Goal: Information Seeking & Learning: Learn about a topic

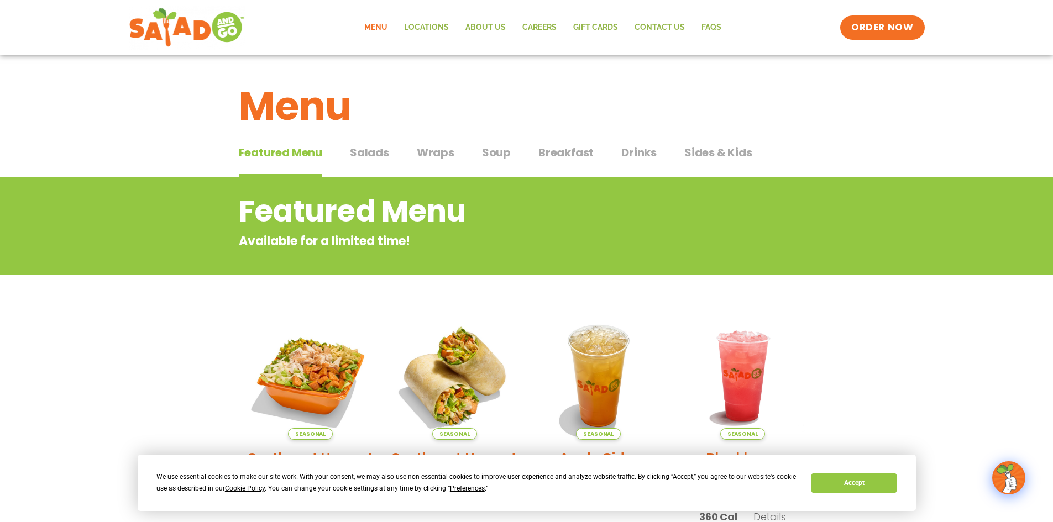
click at [483, 151] on span "Soup" at bounding box center [496, 152] width 29 height 17
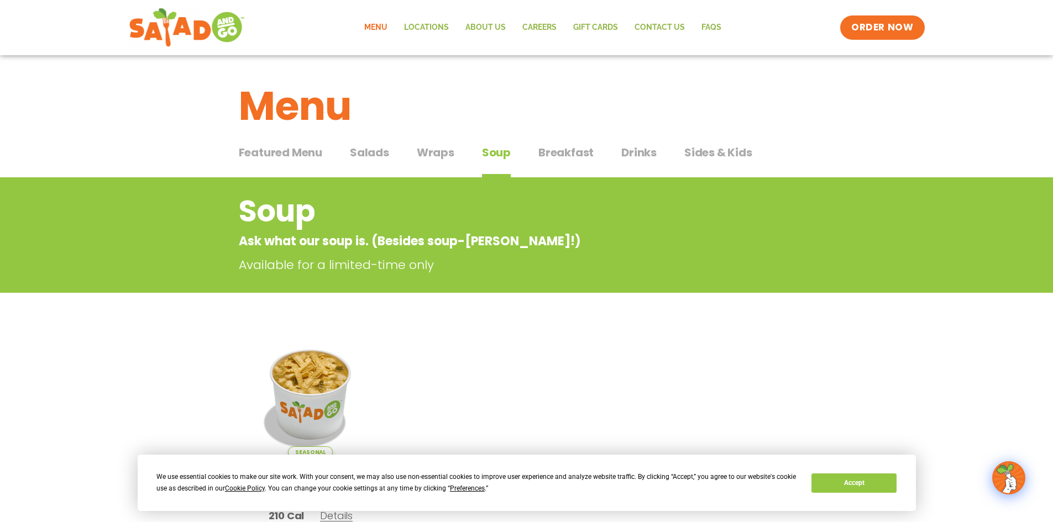
click at [553, 150] on span "Breakfast" at bounding box center [565, 152] width 55 height 17
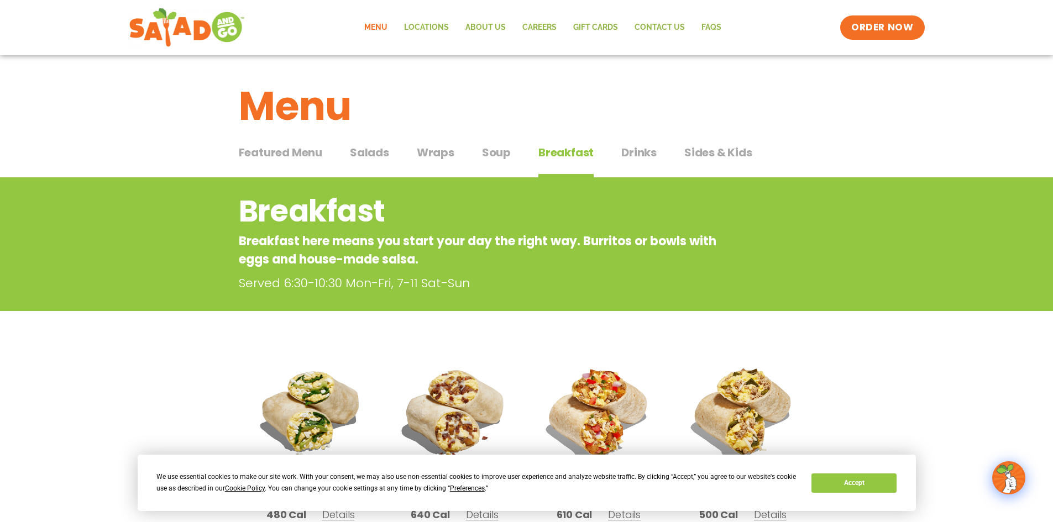
click at [471, 150] on div "Featured Menu Featured Menu Salads Salads Wraps Wraps Soup Soup Breakfast Break…" at bounding box center [527, 159] width 576 height 38
click at [460, 151] on div "Featured Menu Featured Menu Salads Salads Wraps Wraps Soup Soup Breakfast Break…" at bounding box center [527, 159] width 576 height 38
click at [450, 161] on button "Wraps Wraps" at bounding box center [436, 161] width 38 height 34
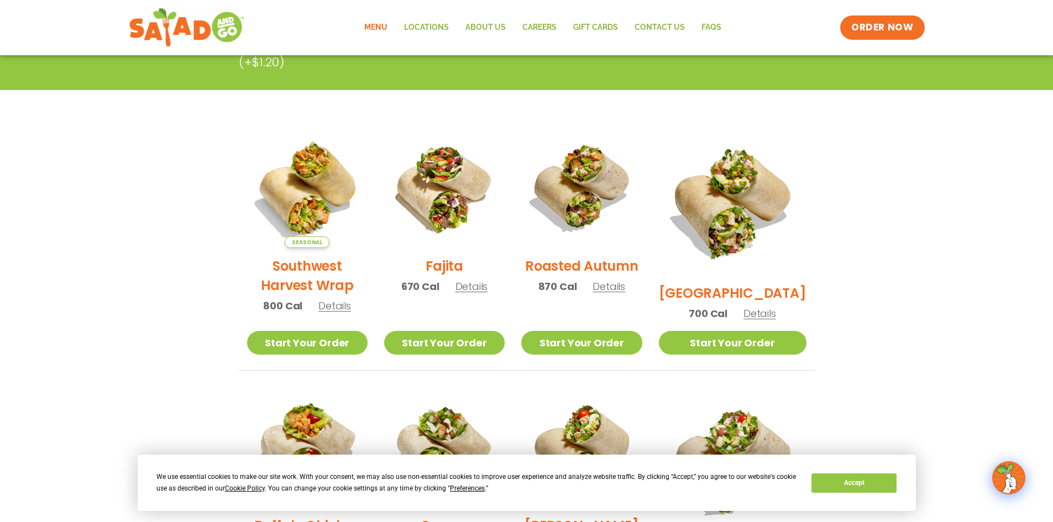
scroll to position [55, 0]
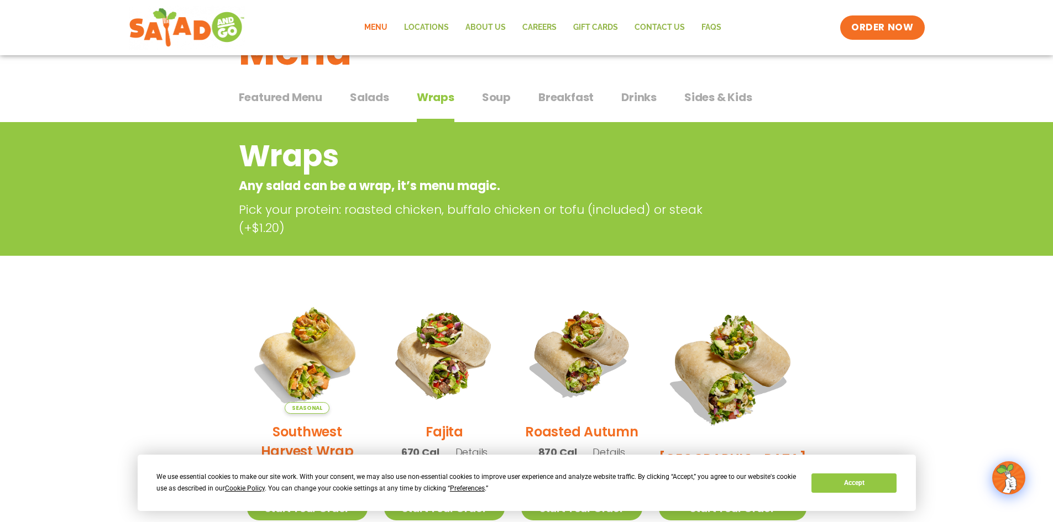
click at [358, 97] on span "Salads" at bounding box center [369, 97] width 39 height 17
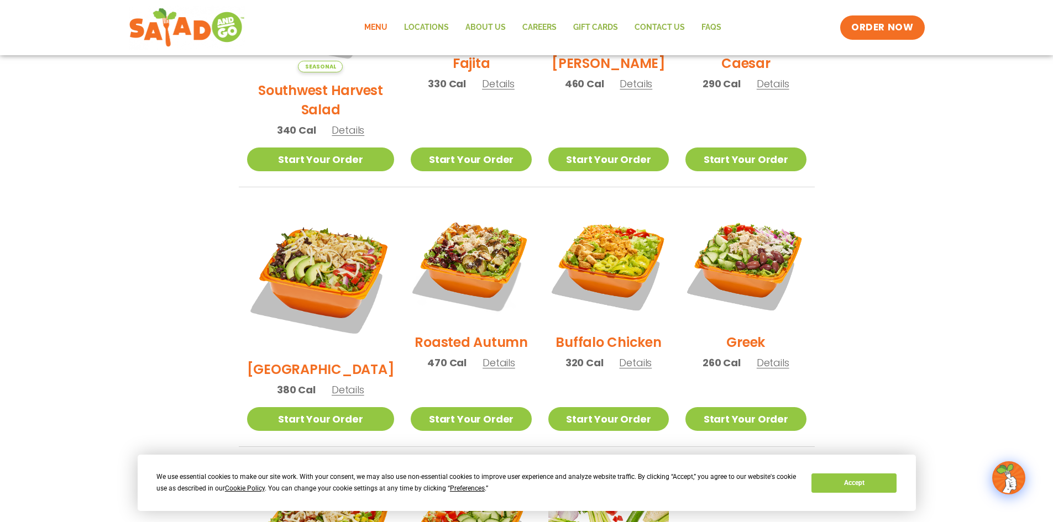
scroll to position [608, 0]
